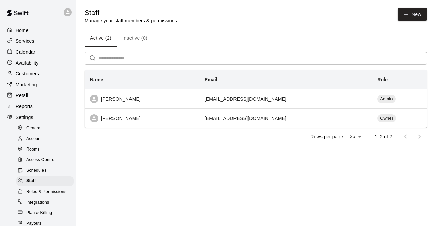
click at [36, 54] on div "Calendar" at bounding box center [38, 52] width 66 height 10
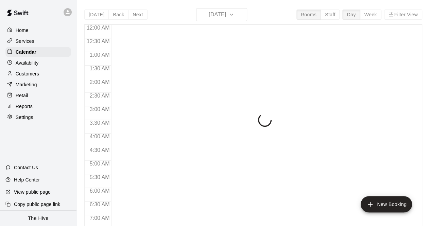
scroll to position [443, 0]
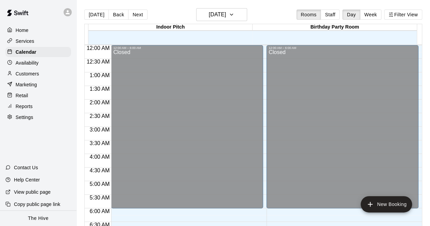
scroll to position [443, 0]
